Goal: Transaction & Acquisition: Purchase product/service

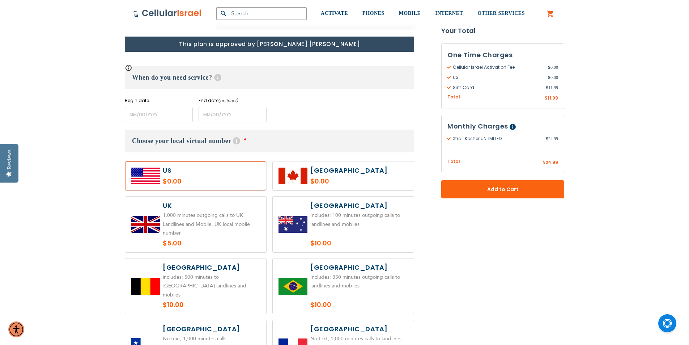
scroll to position [289, 0]
click at [170, 118] on input "name" at bounding box center [159, 115] width 68 height 16
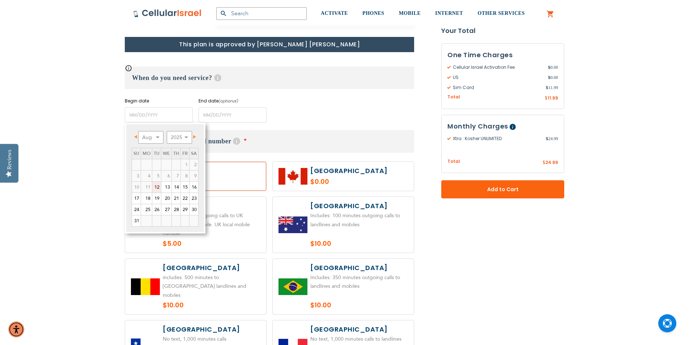
click at [196, 137] on span "Next" at bounding box center [194, 137] width 3 height 4
click at [151, 175] on link "8" at bounding box center [146, 175] width 11 height 11
type input "[DATE]"
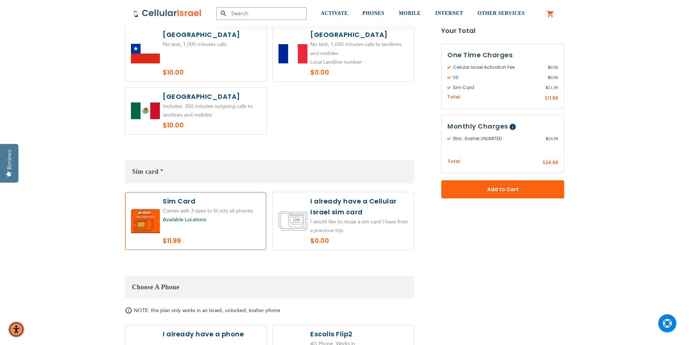
scroll to position [724, 0]
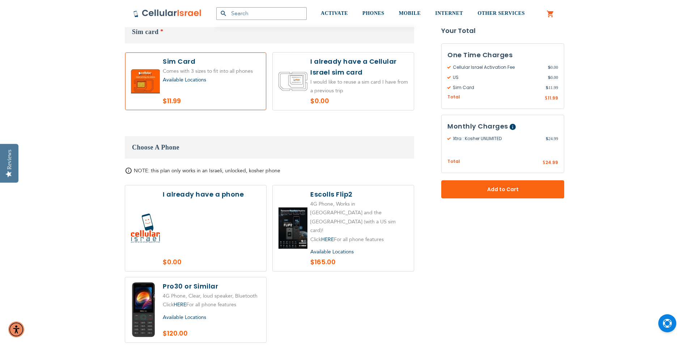
click at [307, 210] on label at bounding box center [343, 228] width 141 height 86
radio input "true"
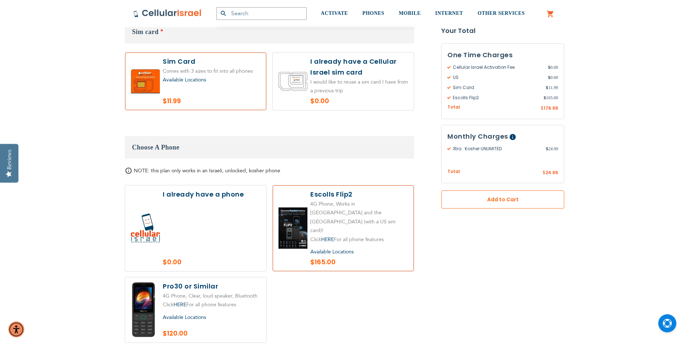
click at [492, 199] on span "Add to Cart" at bounding box center [502, 200] width 75 height 8
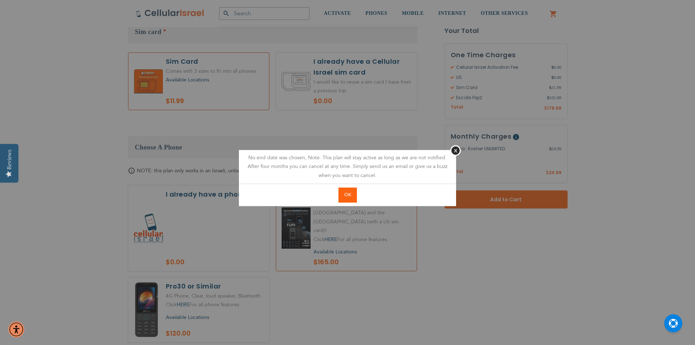
click at [350, 198] on span "OK" at bounding box center [347, 194] width 7 height 7
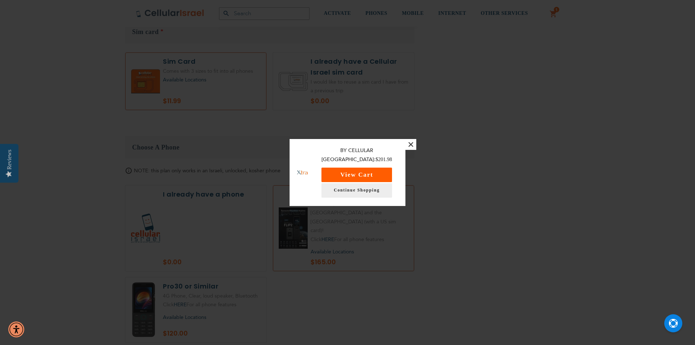
click at [386, 169] on button "View Cart" at bounding box center [356, 175] width 71 height 14
